Goal: Check status: Check status

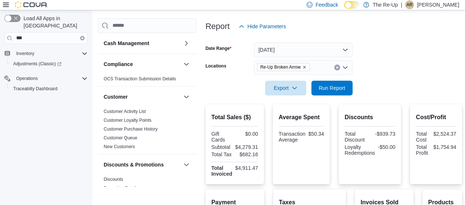
scroll to position [66, 0]
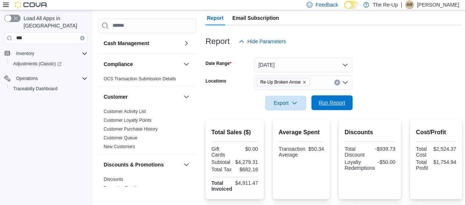
click at [328, 101] on span "Run Report" at bounding box center [331, 102] width 26 height 7
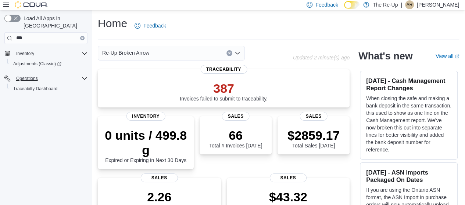
click at [77, 74] on div "Operations" at bounding box center [50, 78] width 74 height 9
click at [85, 76] on icon "Complex example" at bounding box center [85, 79] width 6 height 6
click at [85, 51] on icon "Complex example" at bounding box center [85, 54] width 6 height 6
click at [26, 8] on img at bounding box center [31, 4] width 33 height 7
click at [25, 0] on div at bounding box center [25, 5] width 45 height 10
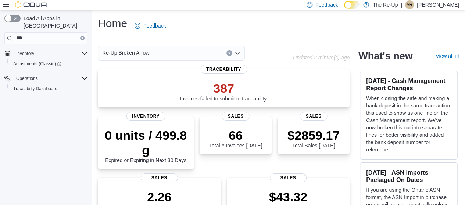
click at [82, 37] on icon "Clear input" at bounding box center [82, 37] width 1 height 1
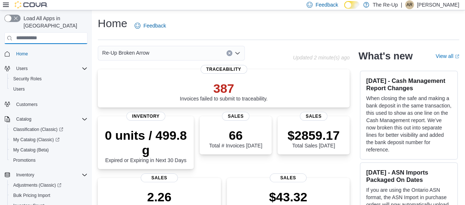
scroll to position [180, 0]
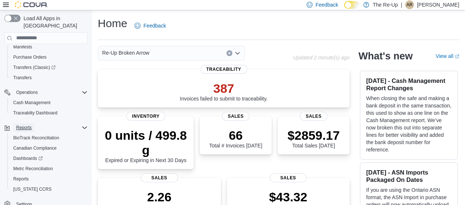
click at [20, 125] on span "Reports" at bounding box center [23, 128] width 15 height 6
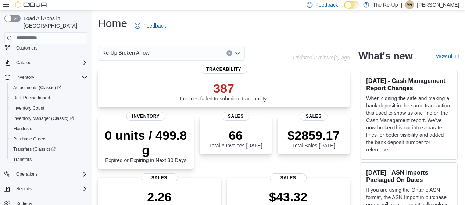
scroll to position [36, 0]
click at [28, 187] on span "Reports" at bounding box center [23, 190] width 15 height 6
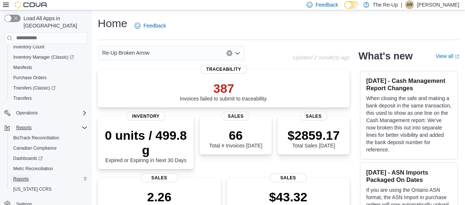
click at [26, 176] on span "Reports" at bounding box center [20, 179] width 15 height 6
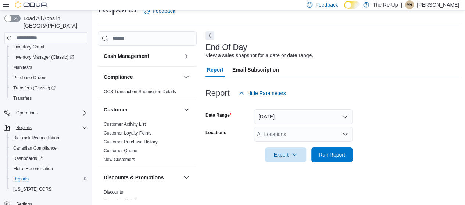
scroll to position [15, 0]
click at [290, 140] on div "All Locations" at bounding box center [303, 134] width 98 height 15
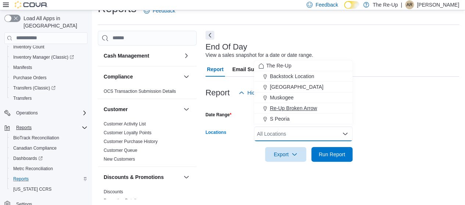
click at [296, 106] on span "Re-Up Broken Arrow" at bounding box center [293, 108] width 47 height 7
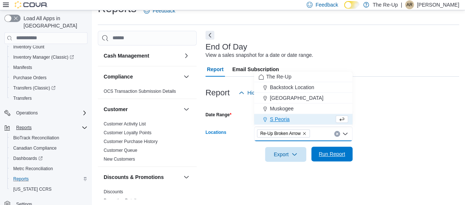
click at [331, 153] on span "Run Report" at bounding box center [331, 154] width 26 height 7
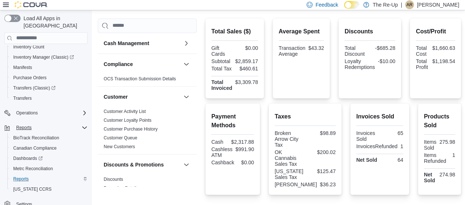
scroll to position [169, 0]
